Goal: Information Seeking & Learning: Compare options

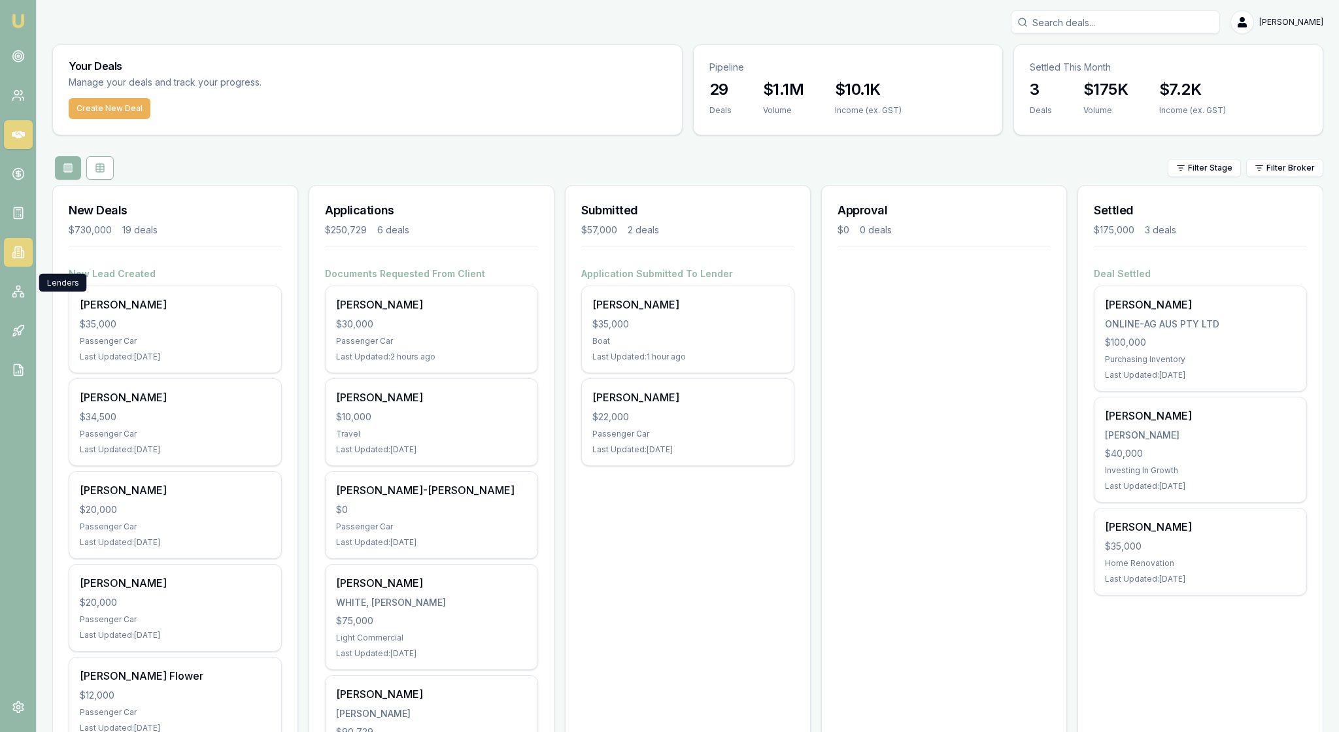
click at [21, 259] on icon at bounding box center [18, 252] width 13 height 13
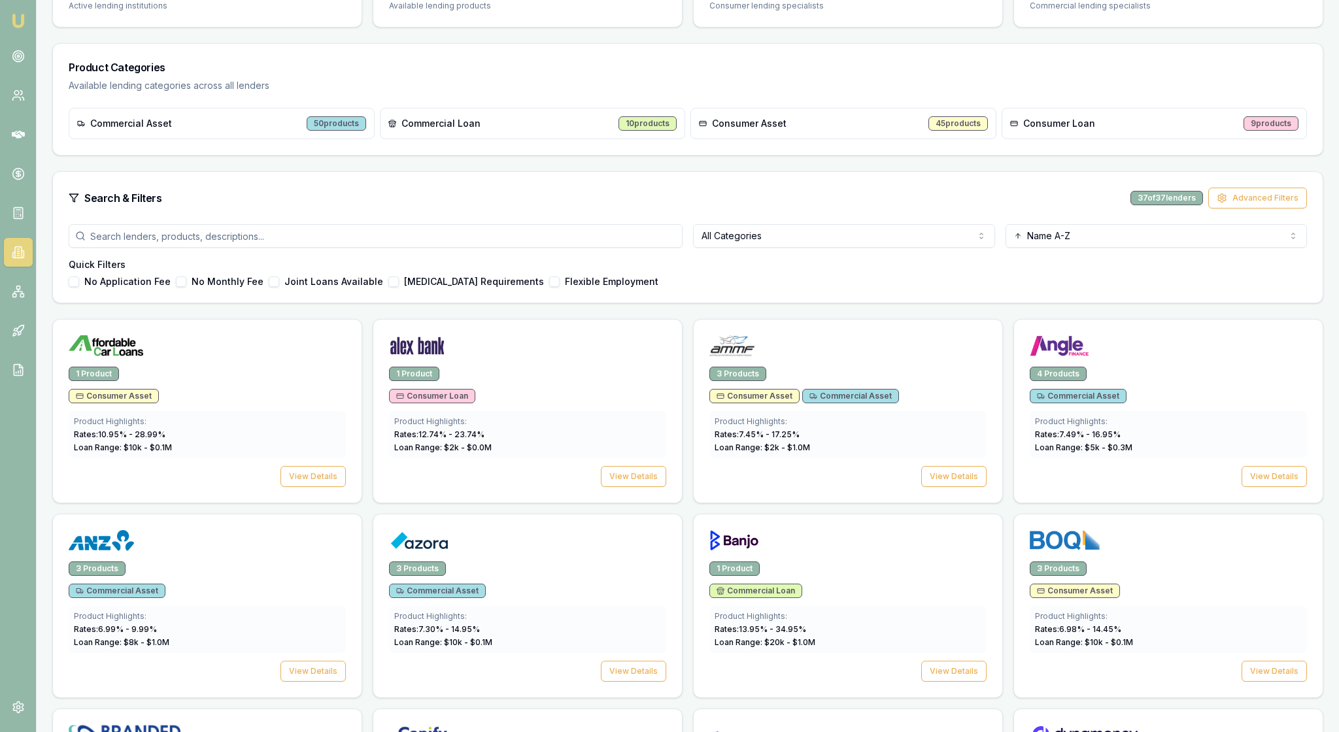
scroll to position [161, 0]
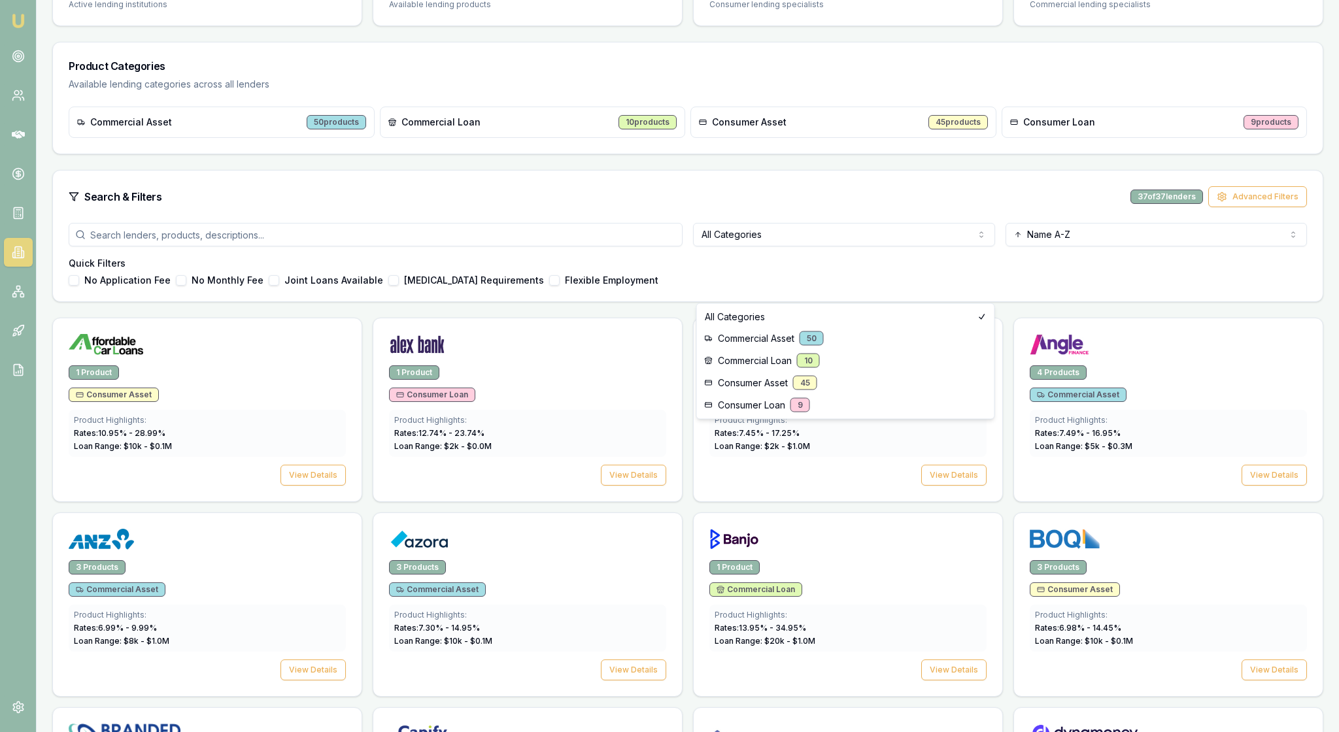
click at [977, 286] on html "Emu Broker [PERSON_NAME] Toggle Menu Lenders Directory Browse our directory of …" at bounding box center [669, 205] width 1339 height 732
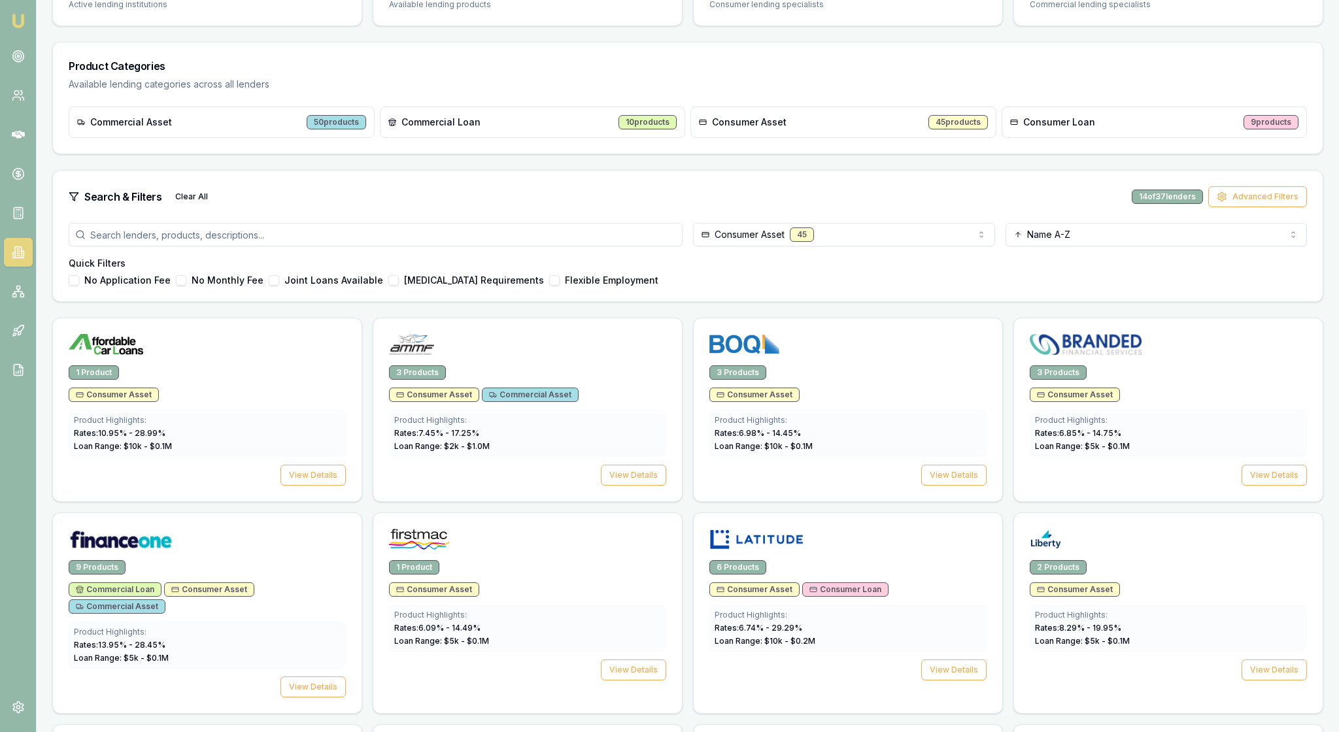
click at [909, 286] on div "No Application Fee No Monthly Fee Joint Loans Available Low Income Requirements…" at bounding box center [688, 280] width 1238 height 10
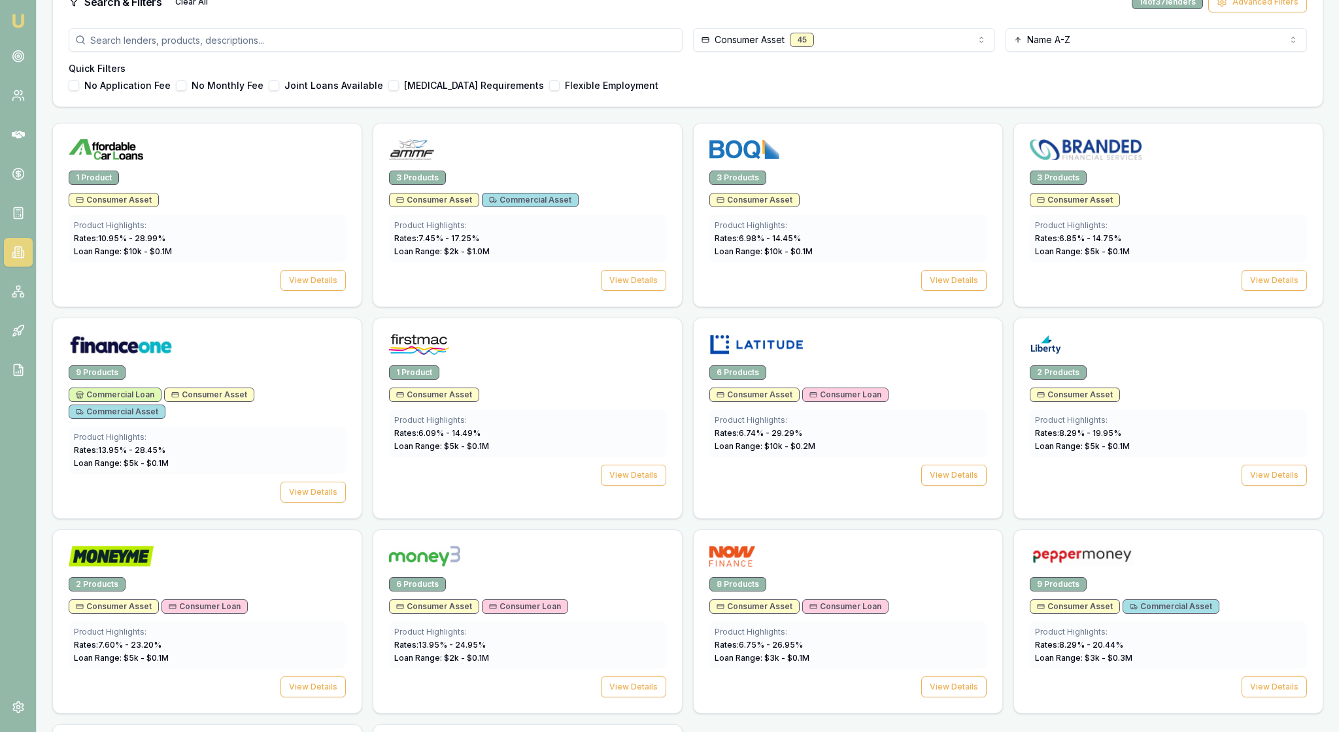
scroll to position [358, 0]
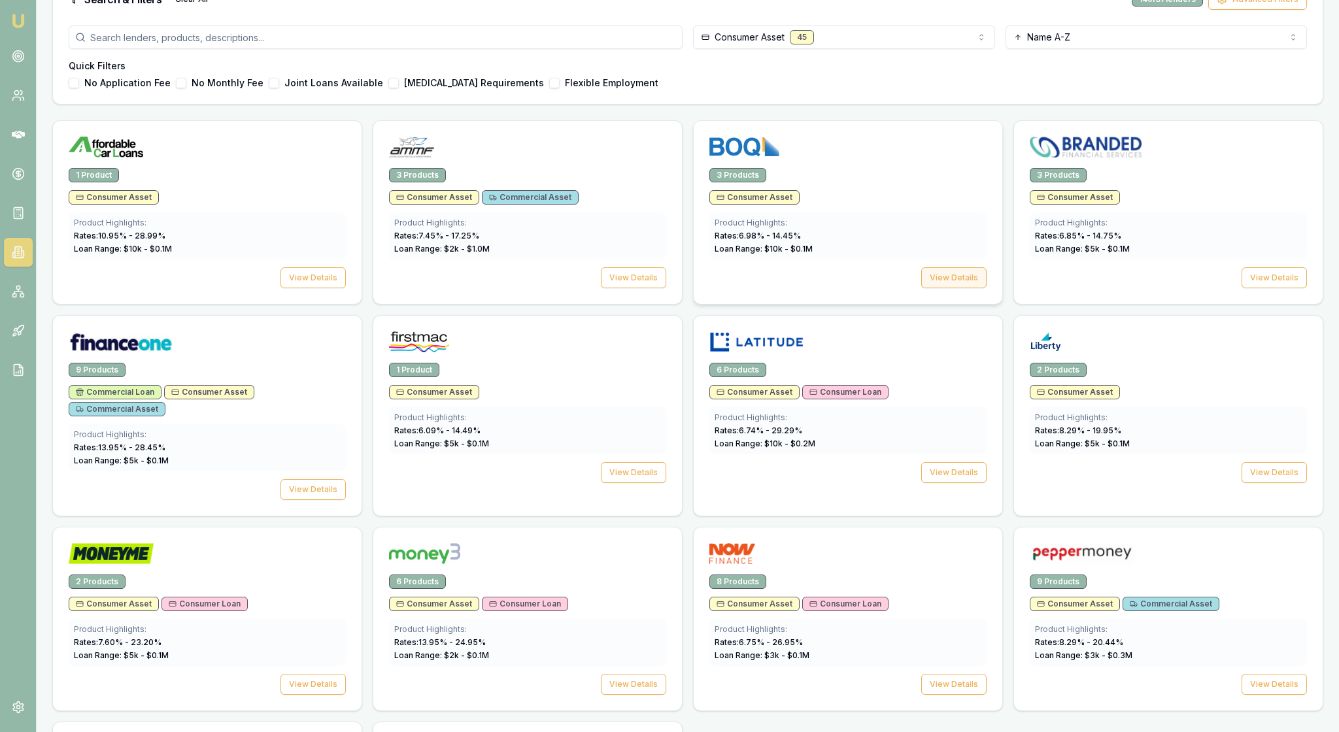
click at [956, 288] on button "View Details" at bounding box center [953, 277] width 65 height 21
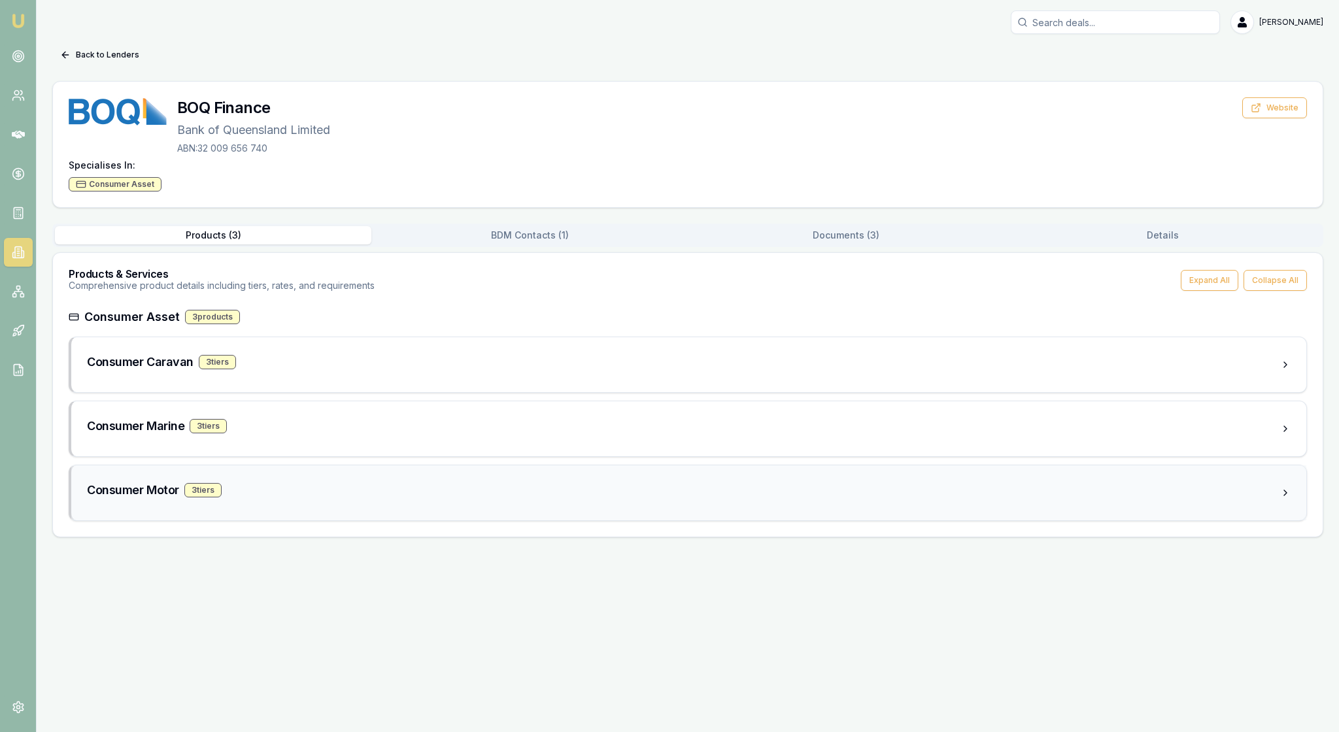
click at [378, 499] on div "Consumer Motor 3 tier s" at bounding box center [683, 490] width 1193 height 18
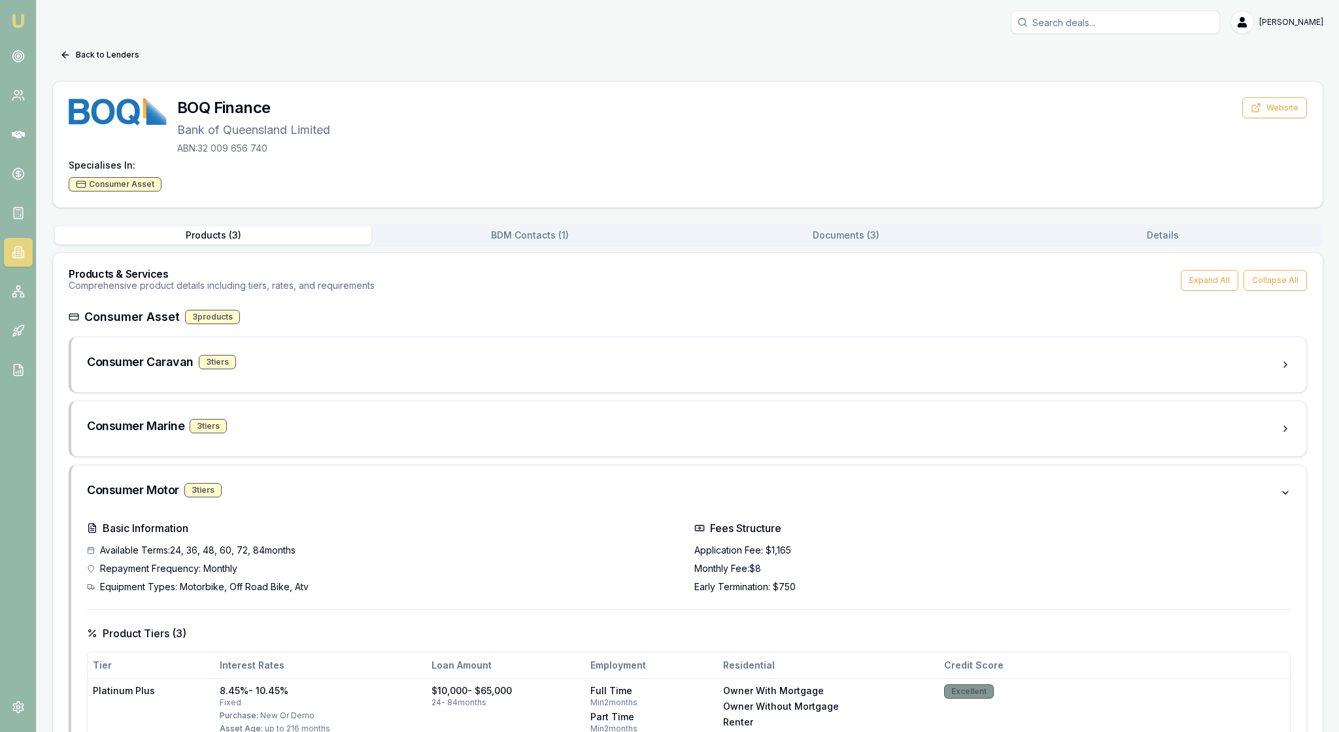
scroll to position [-1, 0]
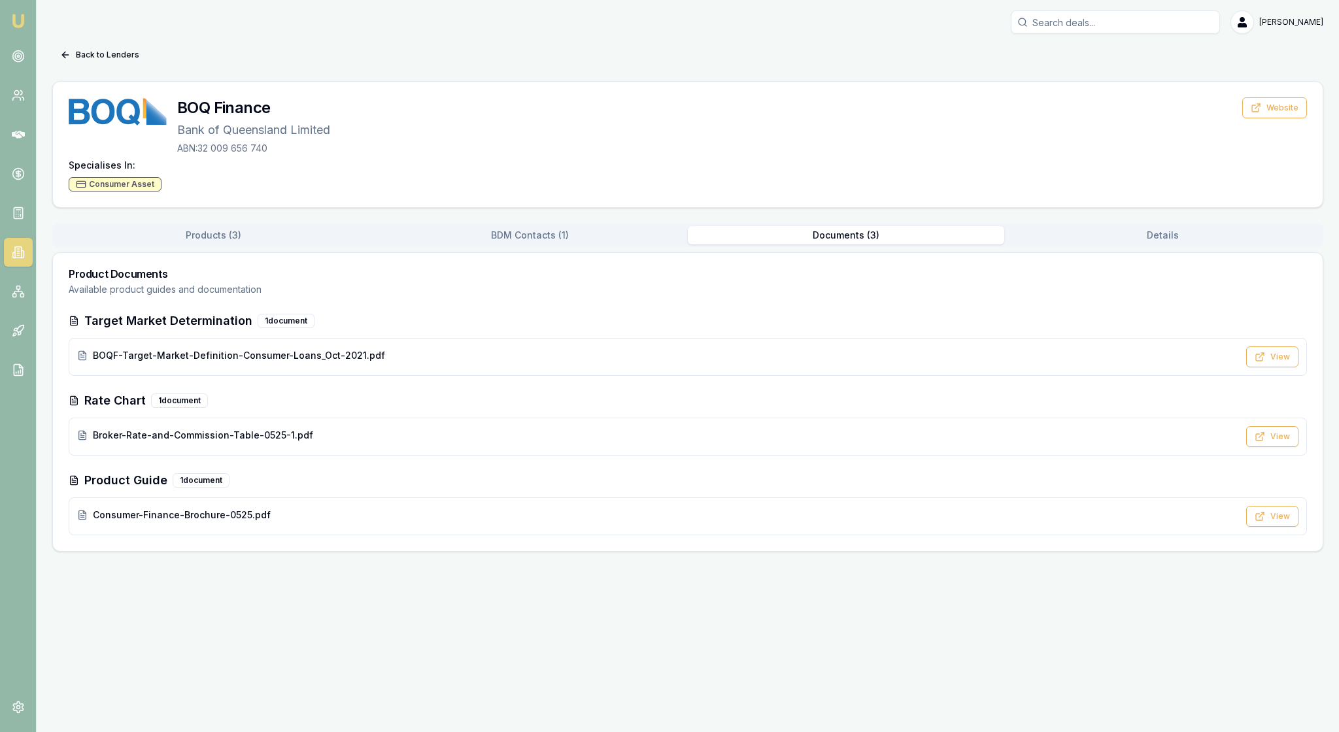
click at [850, 245] on button "Documents ( 3 )" at bounding box center [846, 235] width 316 height 18
click at [707, 362] on div "BOQF-Target-Market-Definition-Consumer-Loans_Oct-2021.pdf" at bounding box center [657, 355] width 1161 height 13
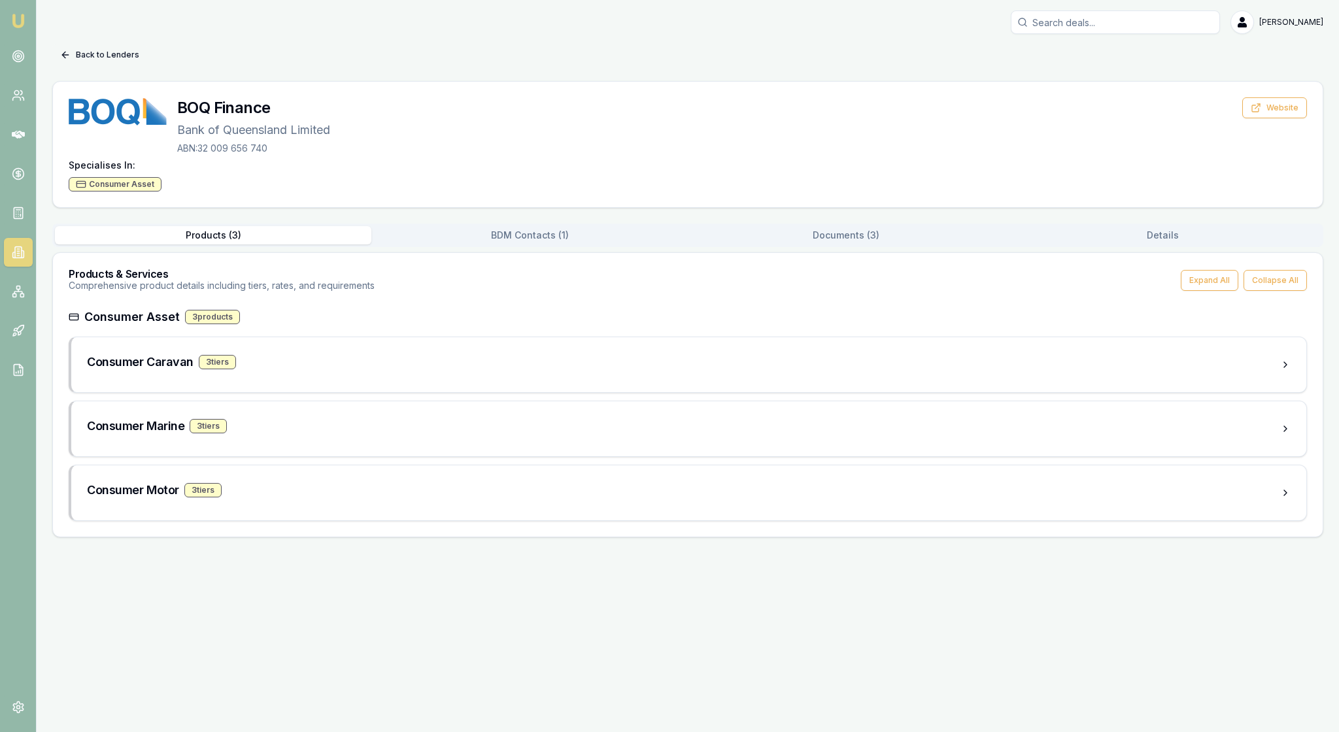
click at [71, 60] on icon at bounding box center [65, 55] width 10 height 10
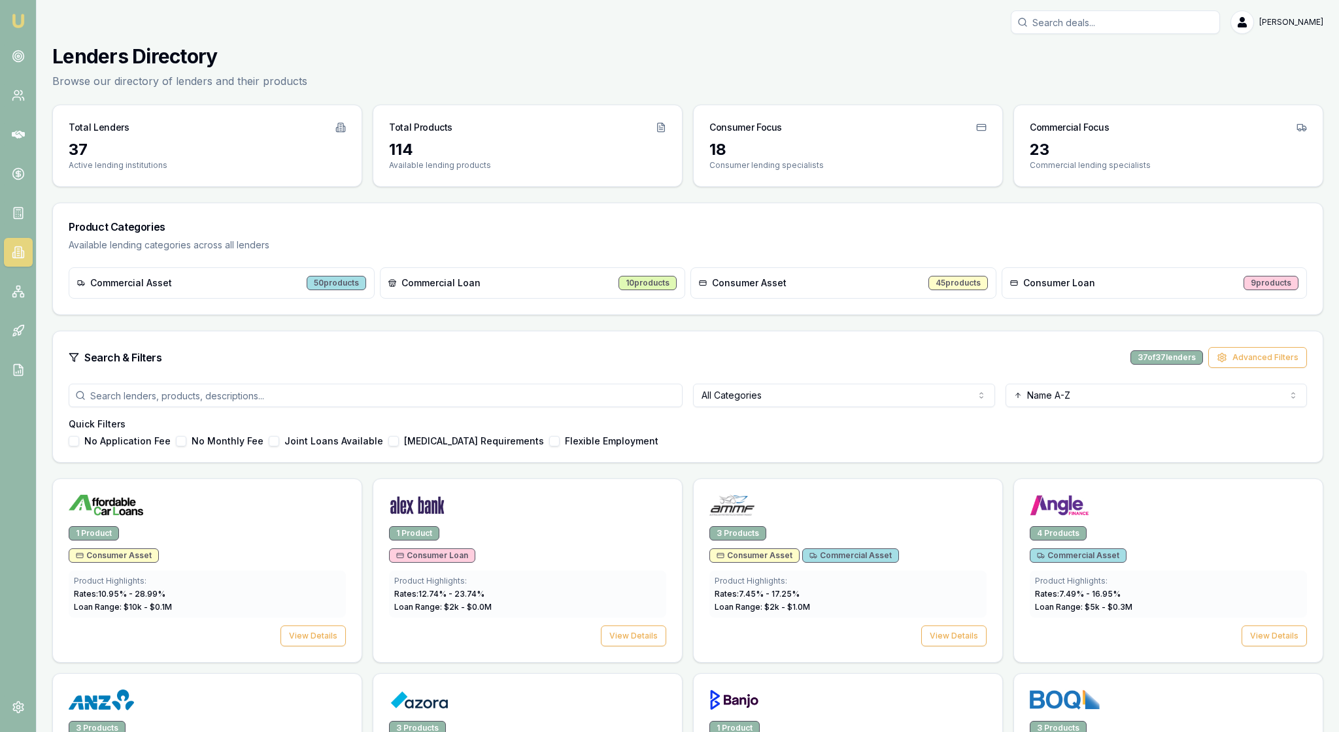
click at [875, 431] on h4 "Quick Filters" at bounding box center [688, 424] width 1238 height 13
click at [889, 443] on html "Emu Broker [PERSON_NAME] Toggle Menu Lenders Directory Browse our directory of …" at bounding box center [669, 366] width 1339 height 732
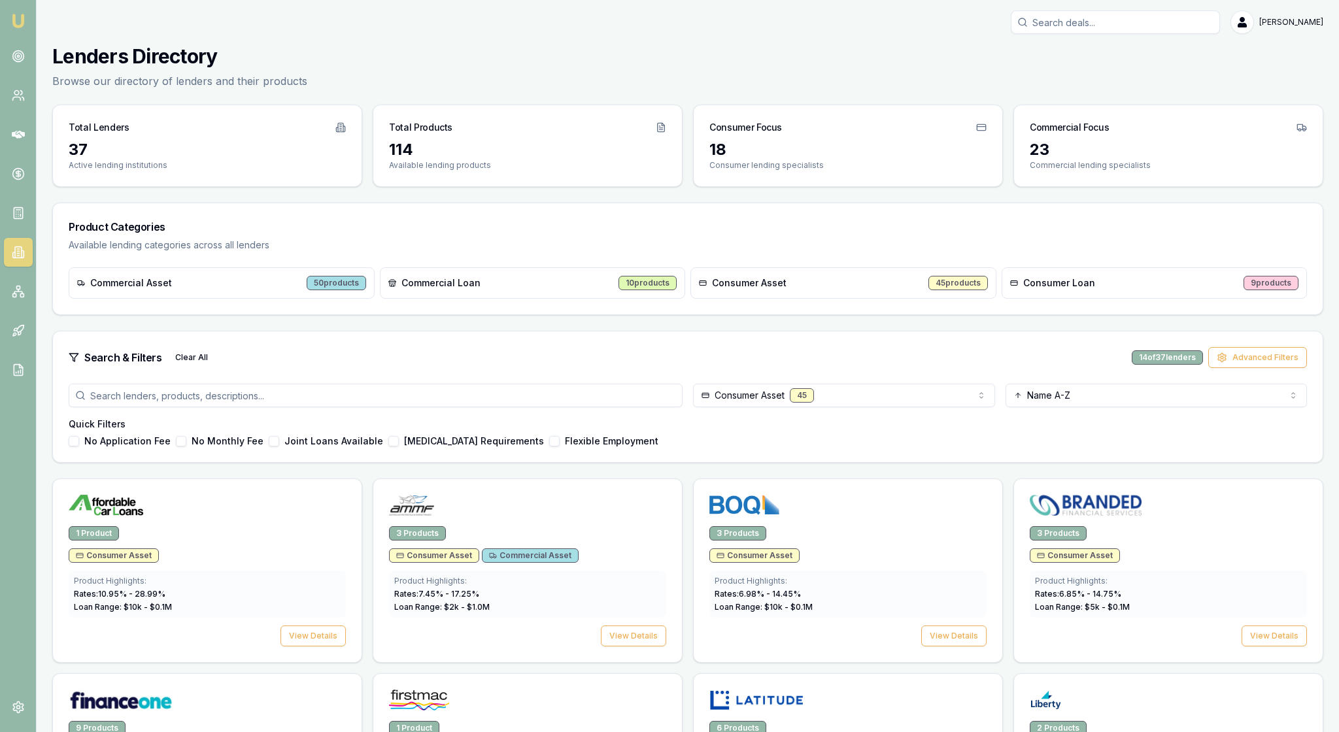
click at [918, 447] on div "No Application Fee No Monthly Fee Joint Loans Available [MEDICAL_DATA] Requirem…" at bounding box center [688, 441] width 1238 height 10
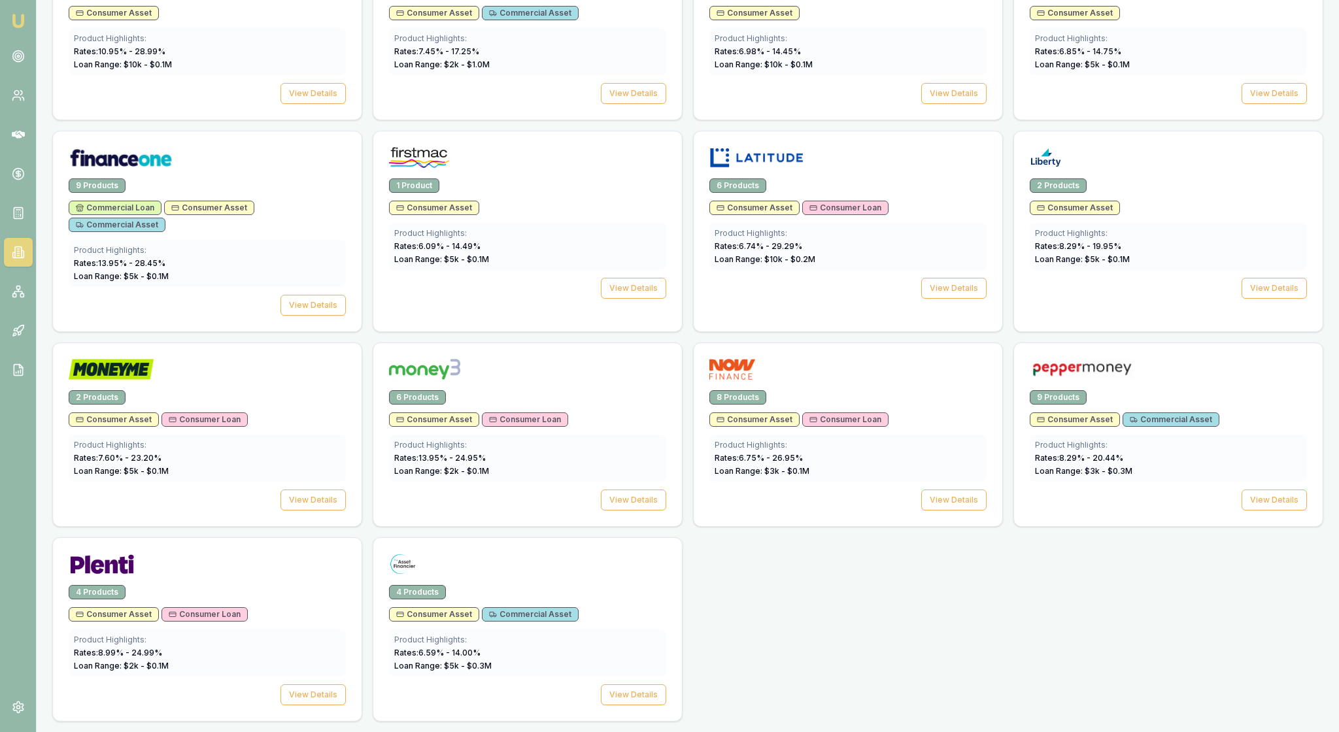
scroll to position [552, 0]
click at [616, 511] on button "View Details" at bounding box center [633, 500] width 65 height 21
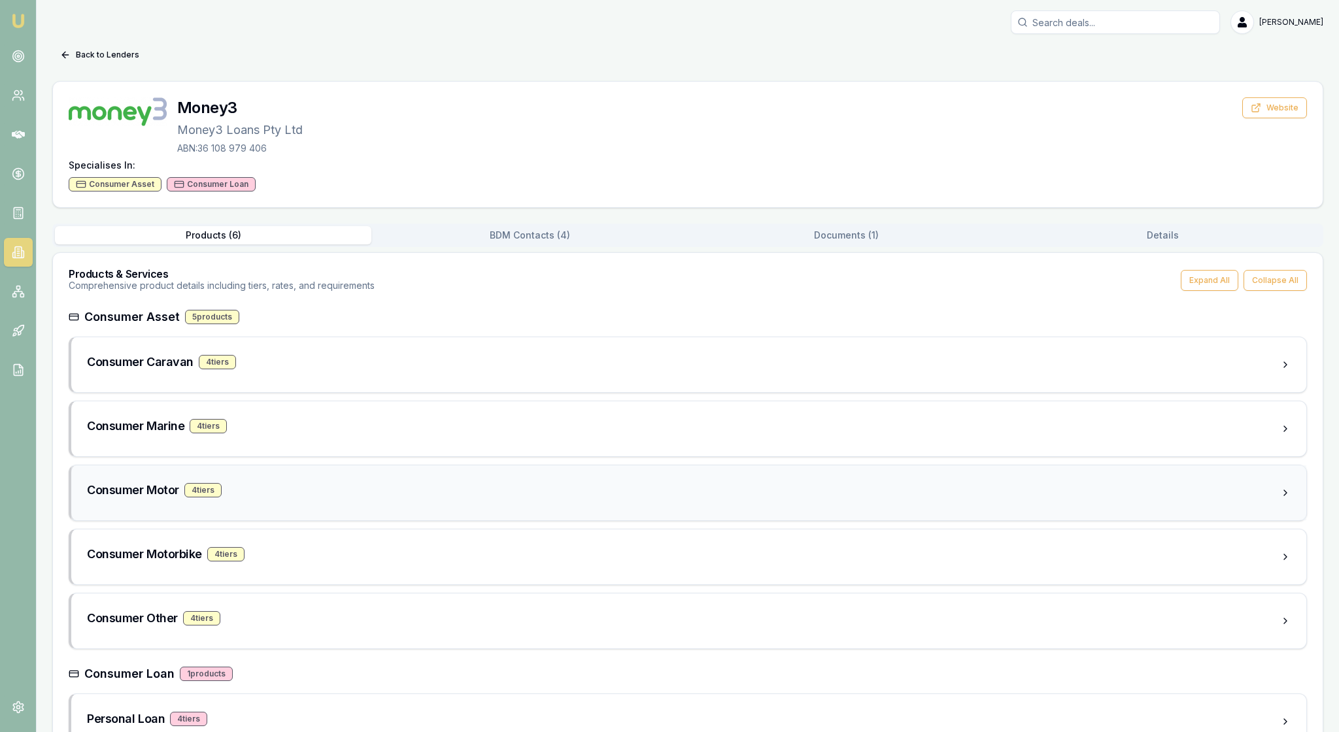
click at [554, 499] on div "Consumer Motor 4 tier s" at bounding box center [683, 490] width 1193 height 18
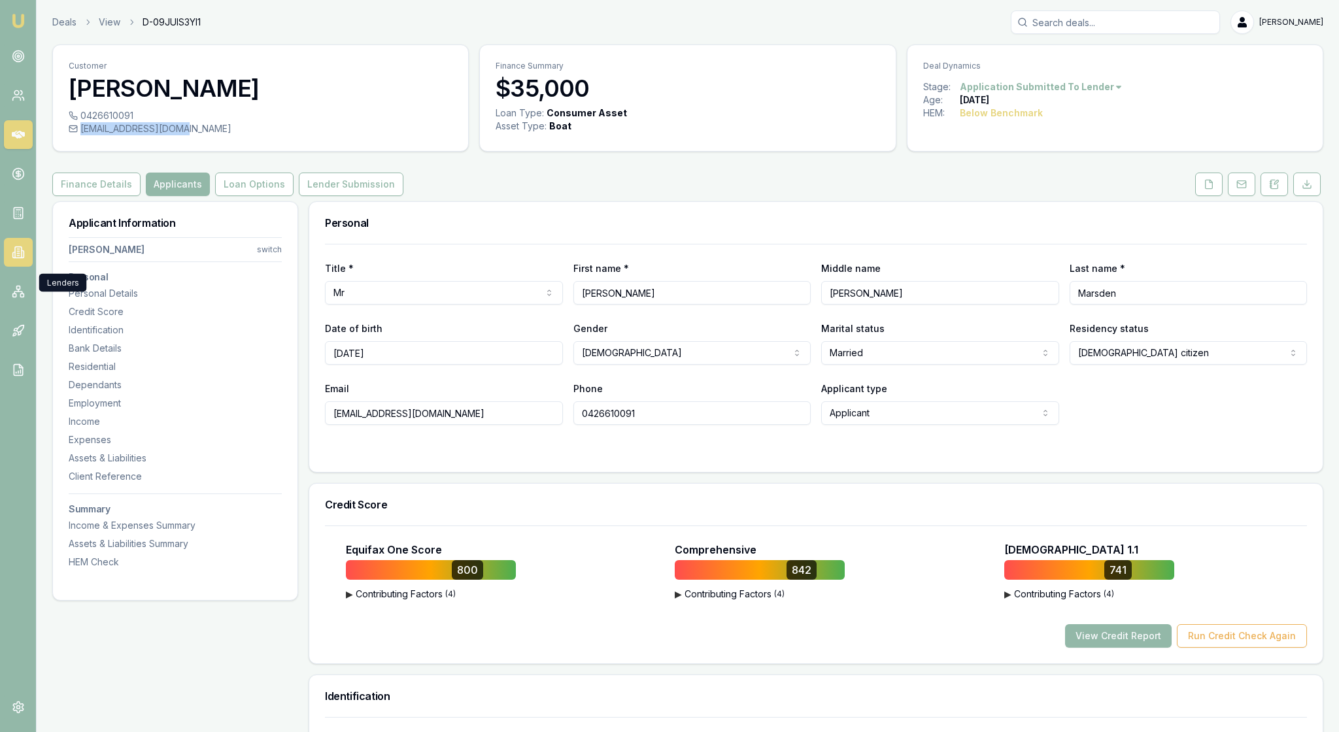
click at [14, 259] on icon at bounding box center [18, 252] width 13 height 13
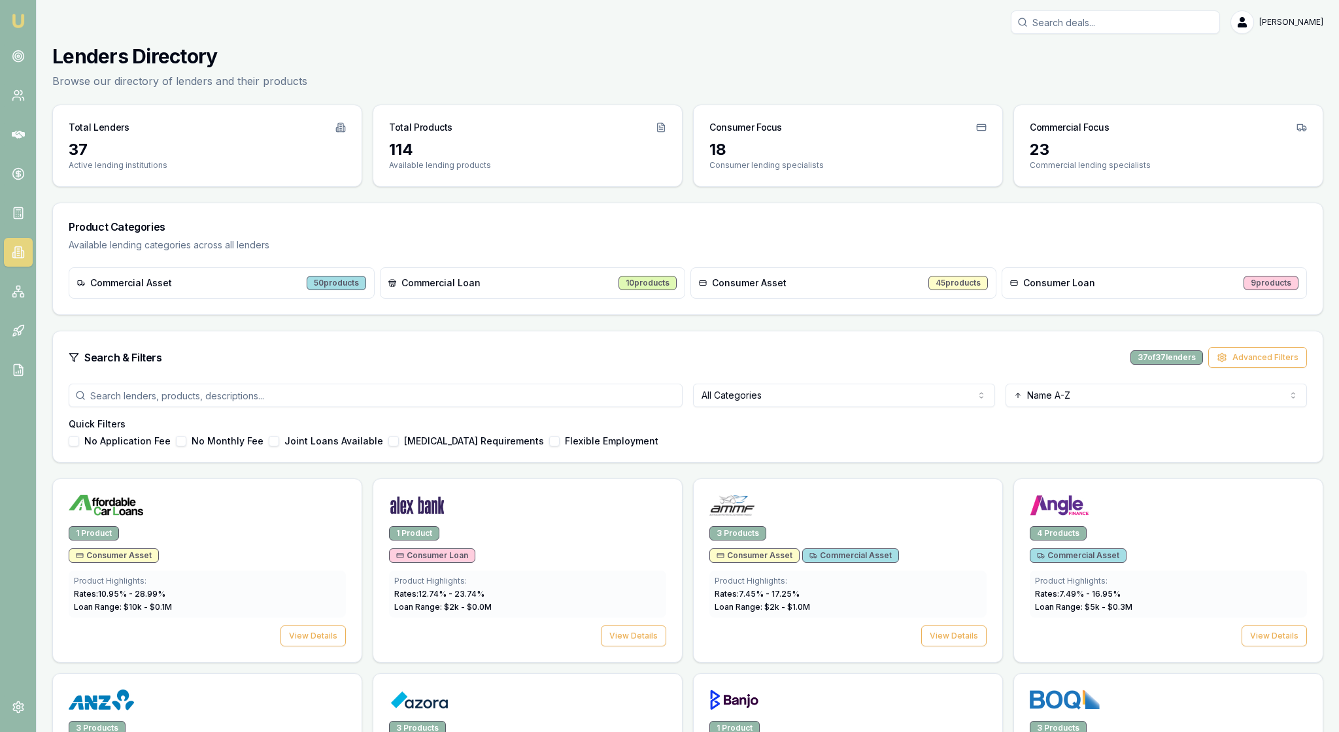
click at [973, 442] on html "Emu Broker [PERSON_NAME] Toggle Menu Lenders Directory Browse our directory of …" at bounding box center [669, 366] width 1339 height 732
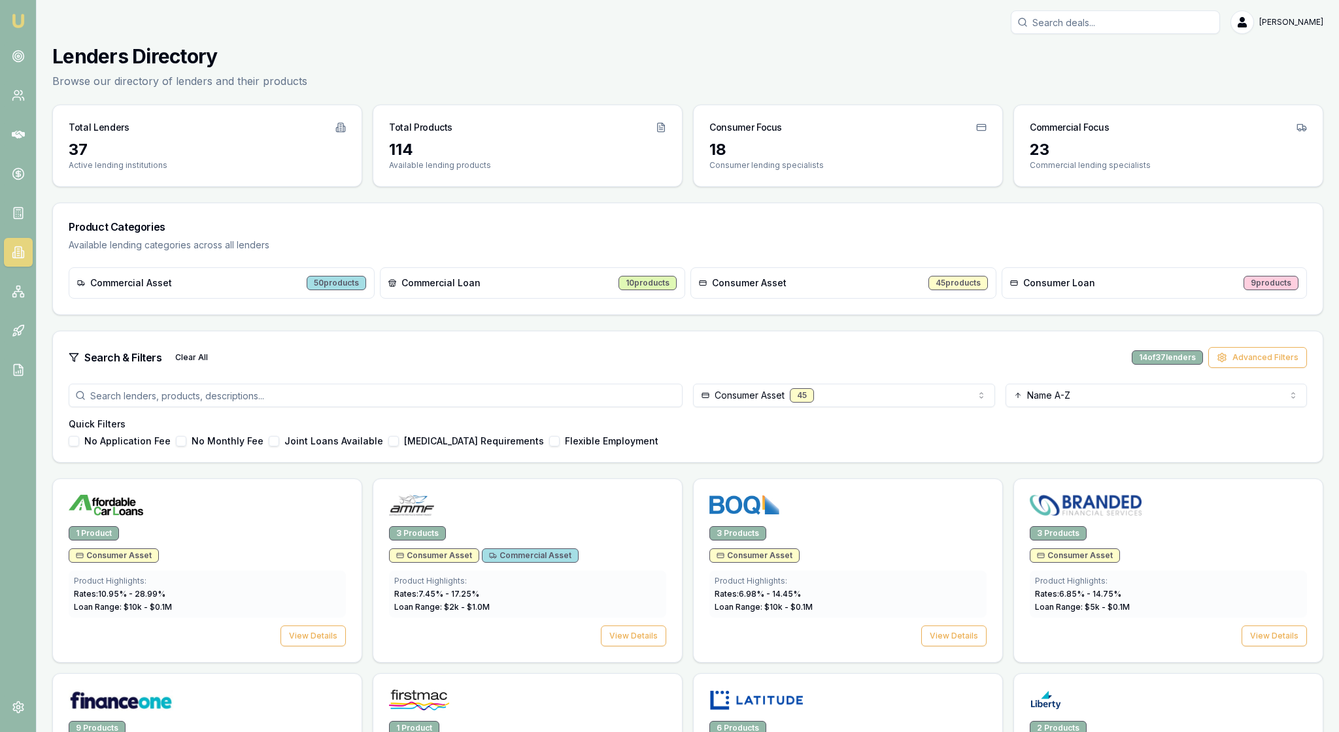
click at [877, 368] on div "Search & Filters Clear All 14 of 37 lenders Advanced Filters" at bounding box center [688, 357] width 1238 height 21
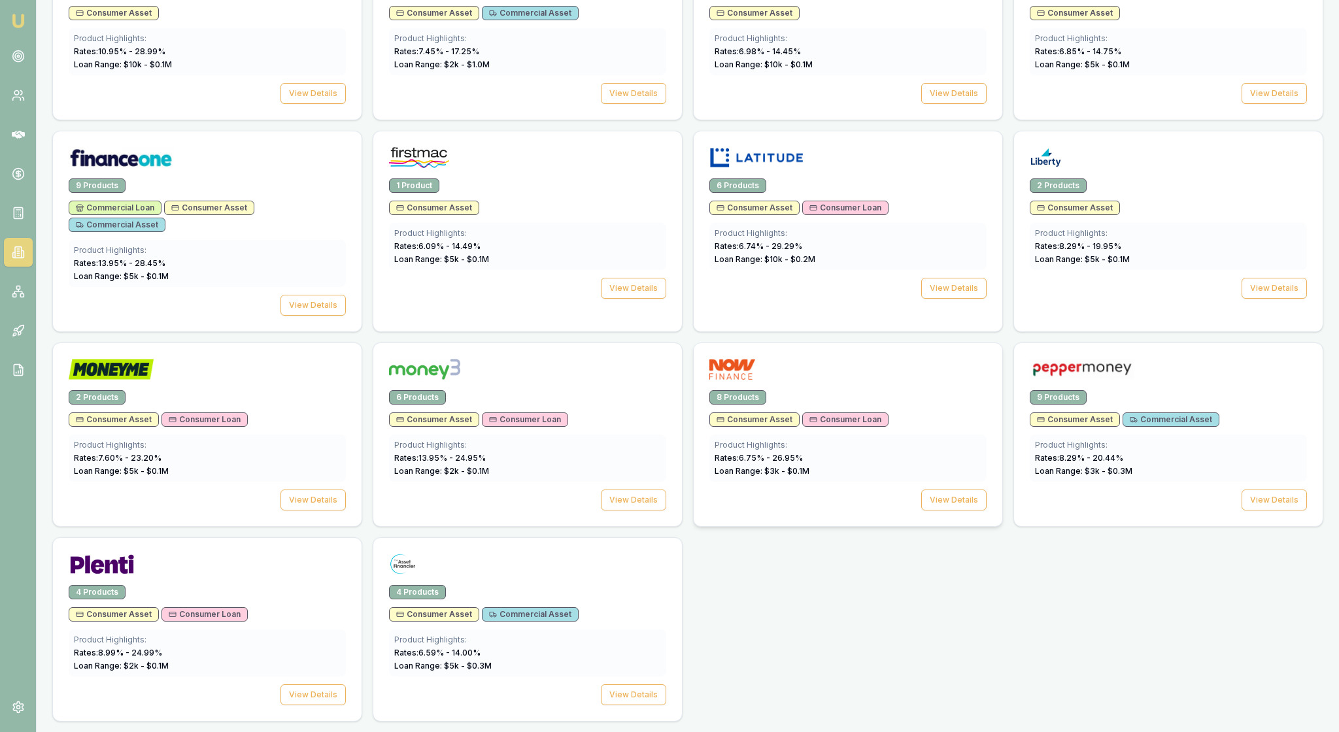
scroll to position [720, 0]
click at [1266, 490] on button "View Details" at bounding box center [1274, 500] width 65 height 21
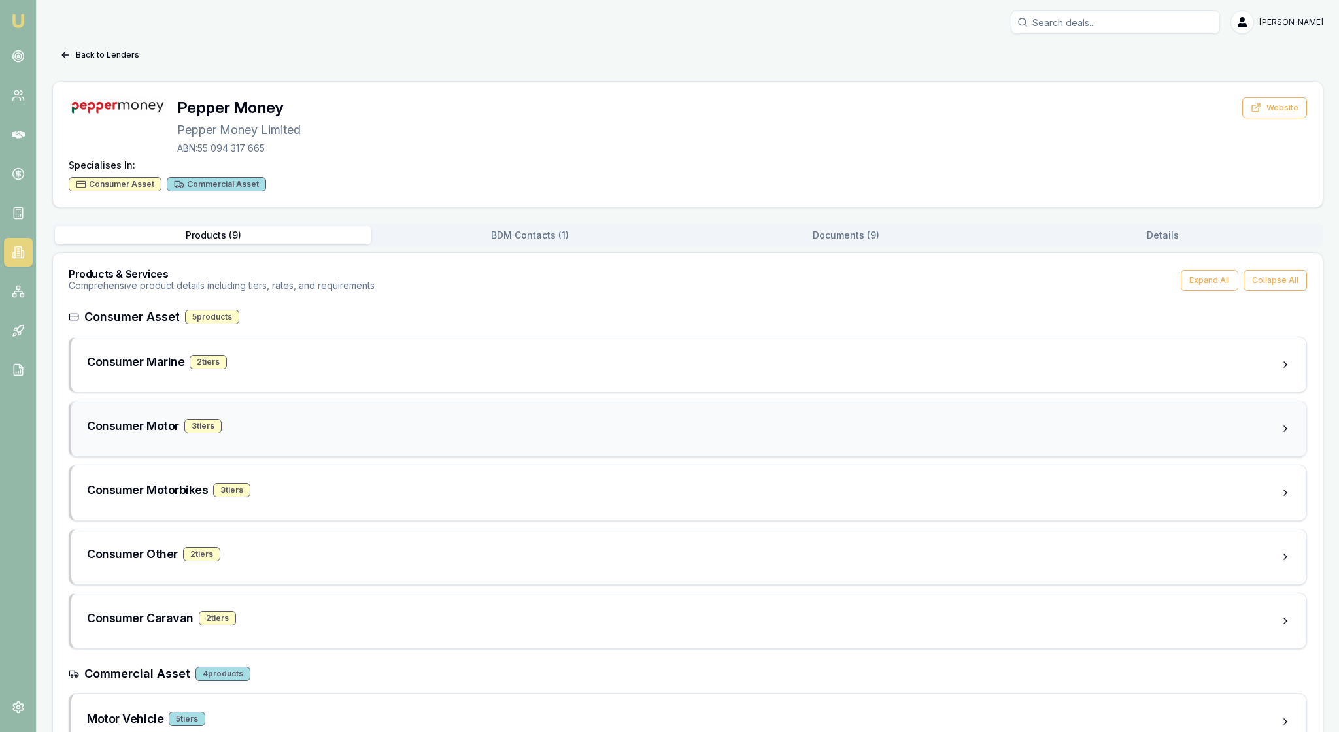
click at [591, 435] on div "Consumer Motor 3 tier s" at bounding box center [683, 426] width 1193 height 18
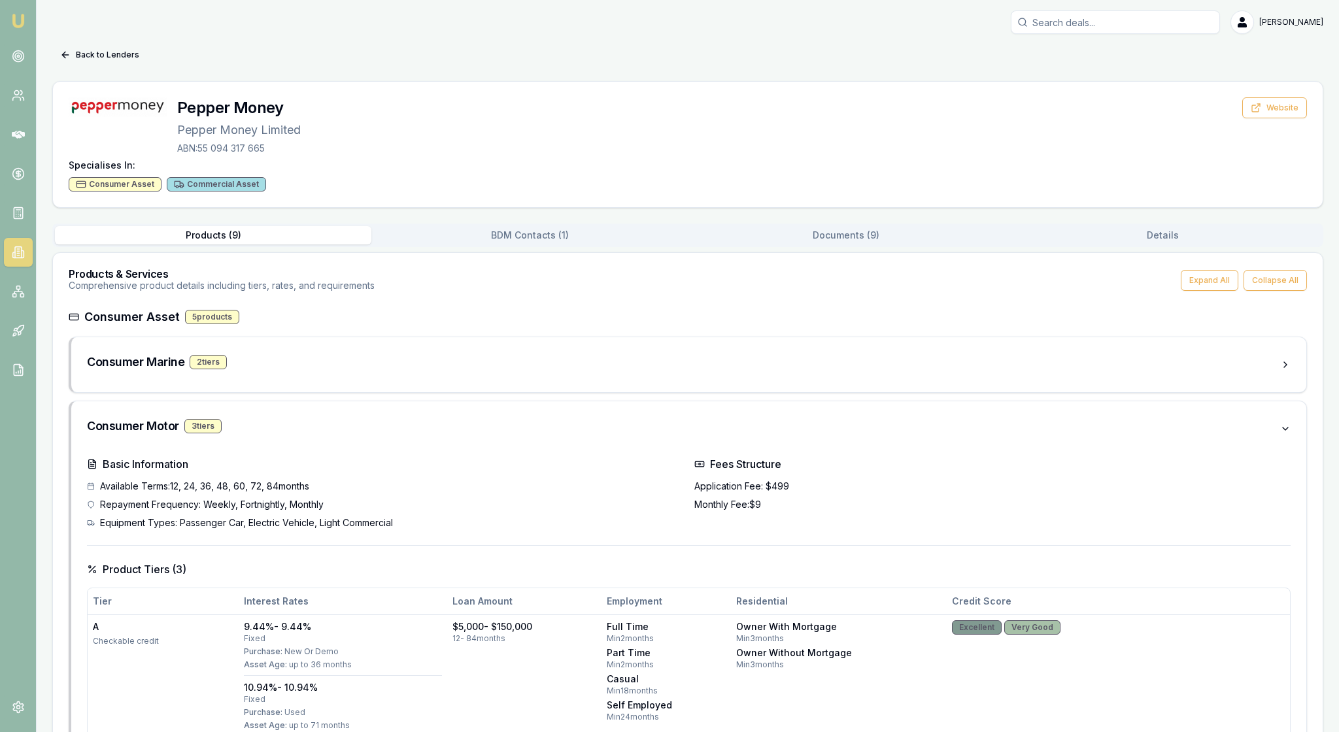
click at [830, 245] on button "Documents ( 9 )" at bounding box center [846, 235] width 316 height 18
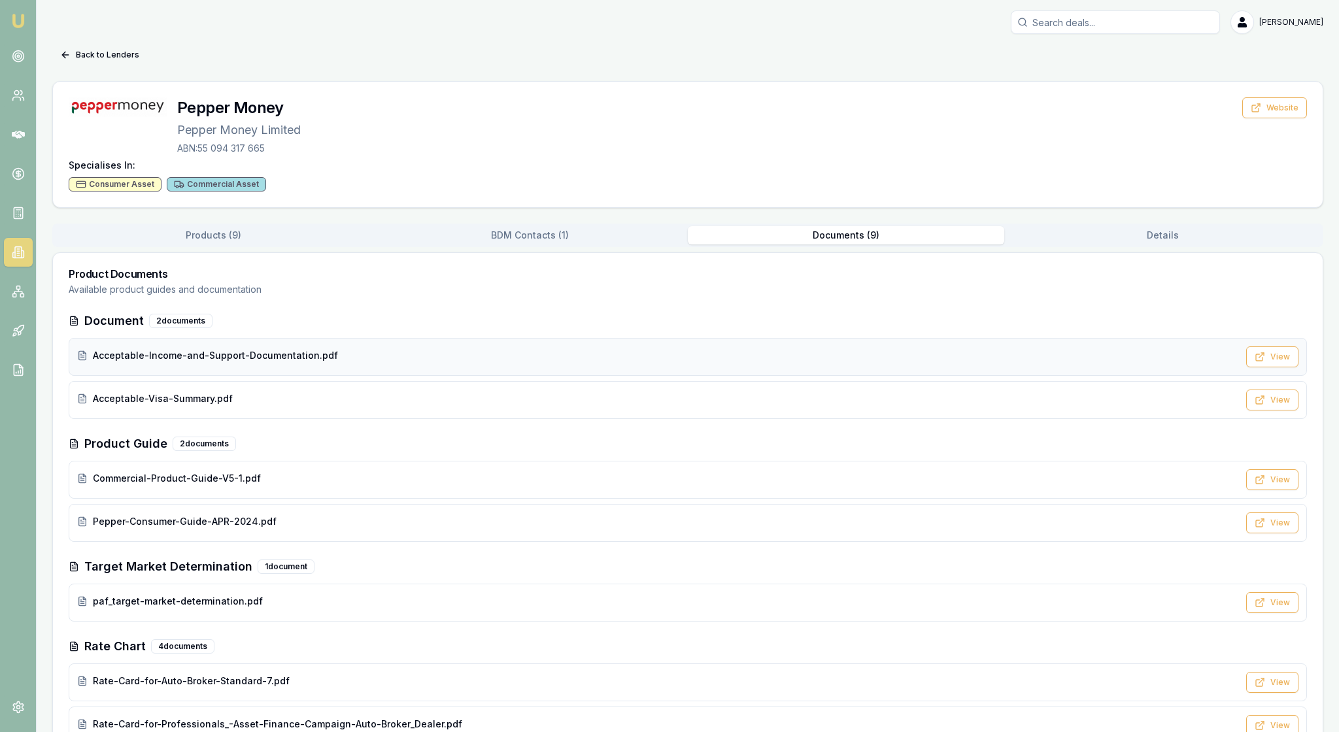
click at [752, 362] on div "Acceptable-Income-and-Support-Documentation.pdf" at bounding box center [657, 355] width 1161 height 13
